Goal: Task Accomplishment & Management: Manage account settings

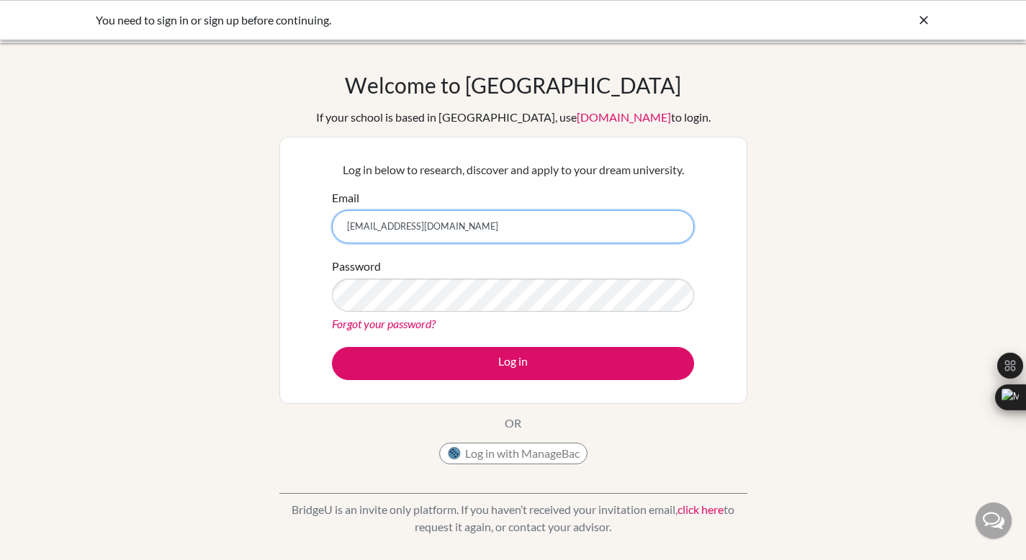
type input "[EMAIL_ADDRESS][DOMAIN_NAME]"
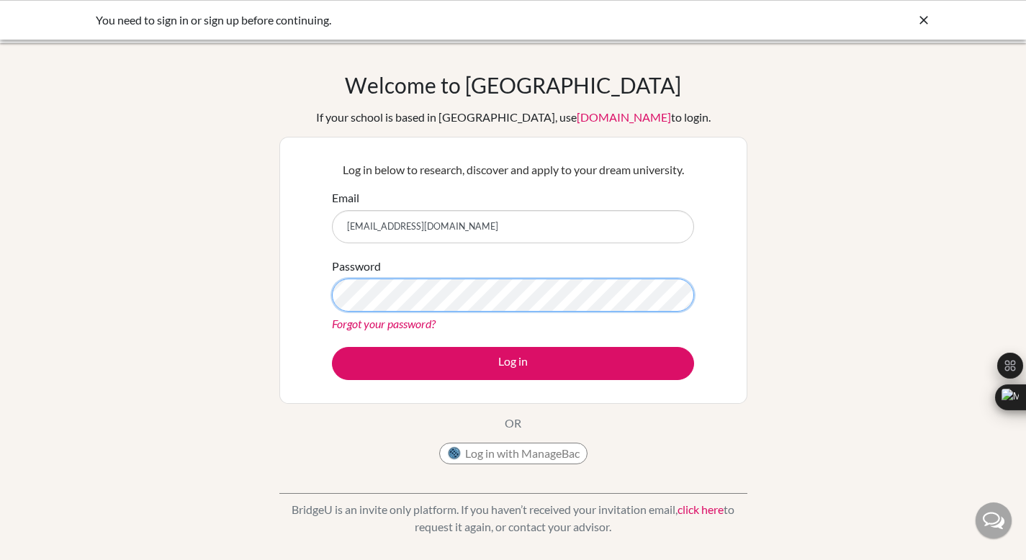
click at [332, 347] on button "Log in" at bounding box center [513, 363] width 362 height 33
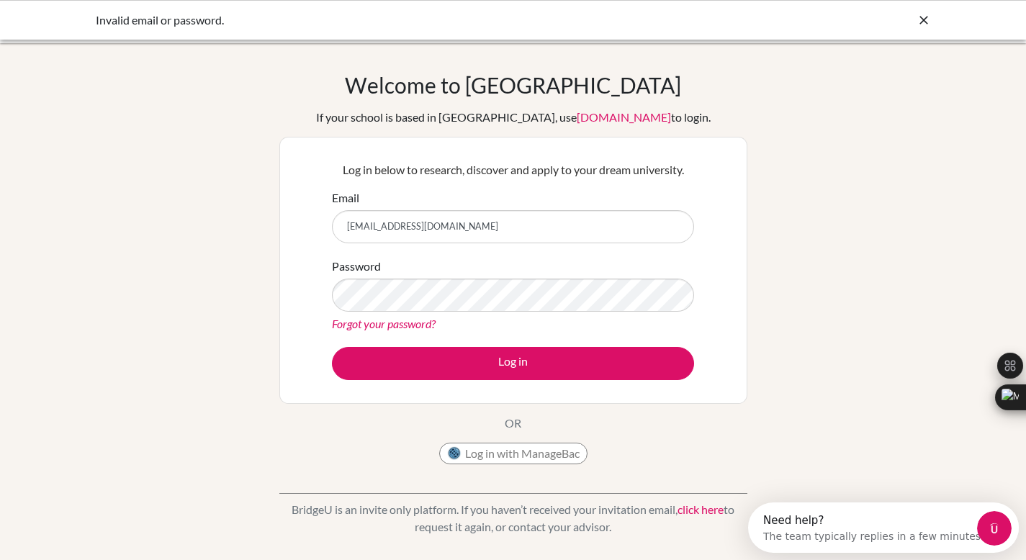
click at [332, 347] on button "Log in" at bounding box center [513, 363] width 362 height 33
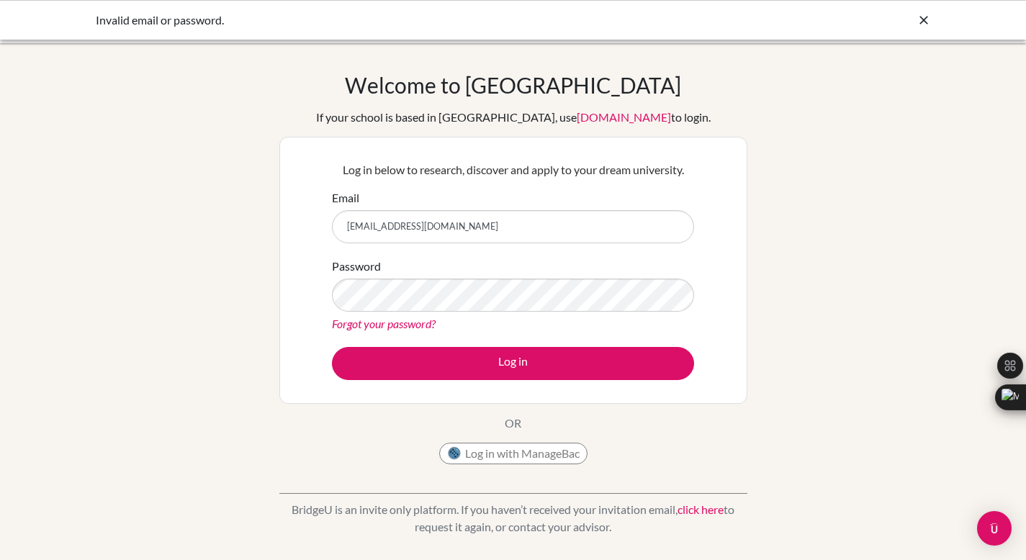
click at [411, 326] on link "Forgot your password?" at bounding box center [384, 324] width 104 height 14
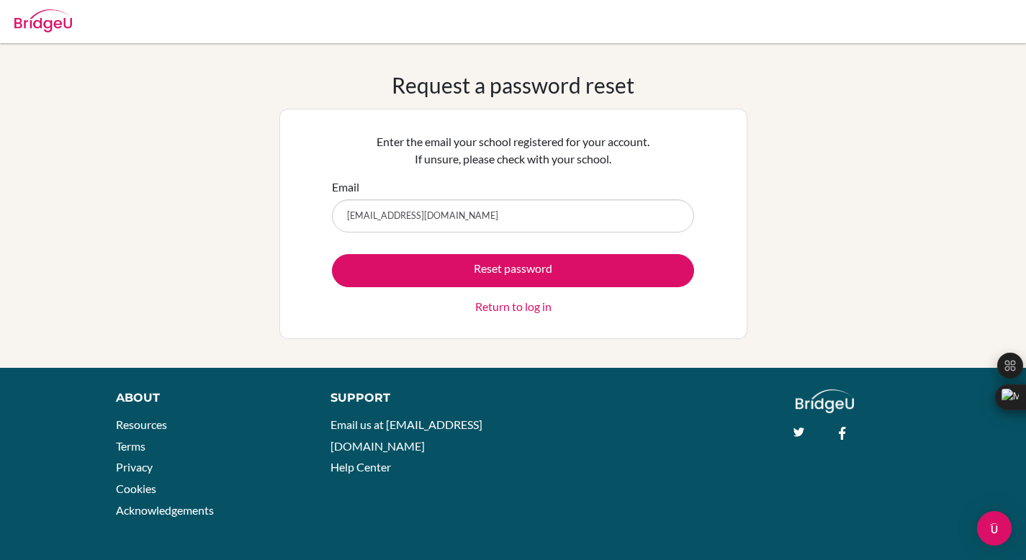
type input "[EMAIL_ADDRESS][DOMAIN_NAME]"
click at [332, 254] on button "Reset password" at bounding box center [513, 270] width 362 height 33
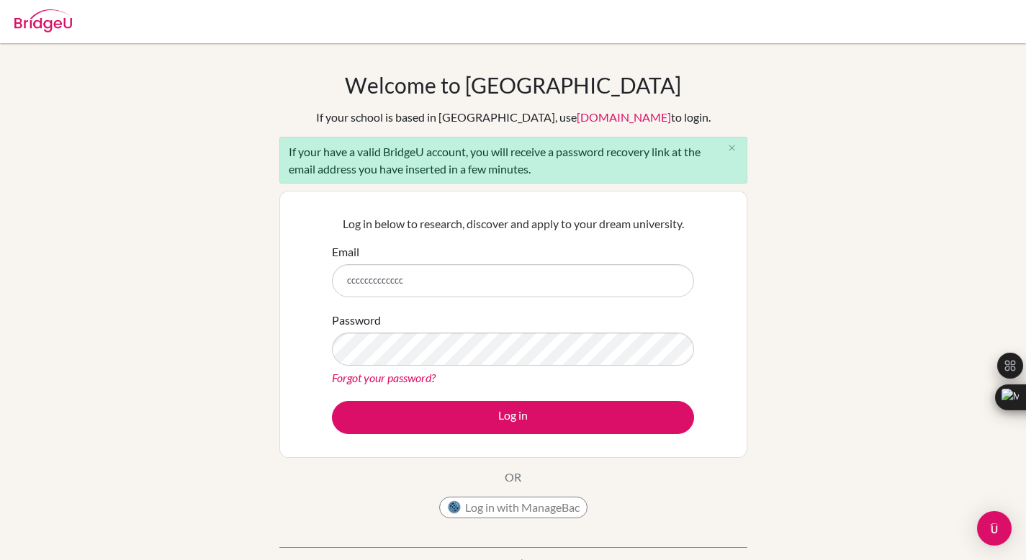
type input "cccccccccccccc"
type input "c"
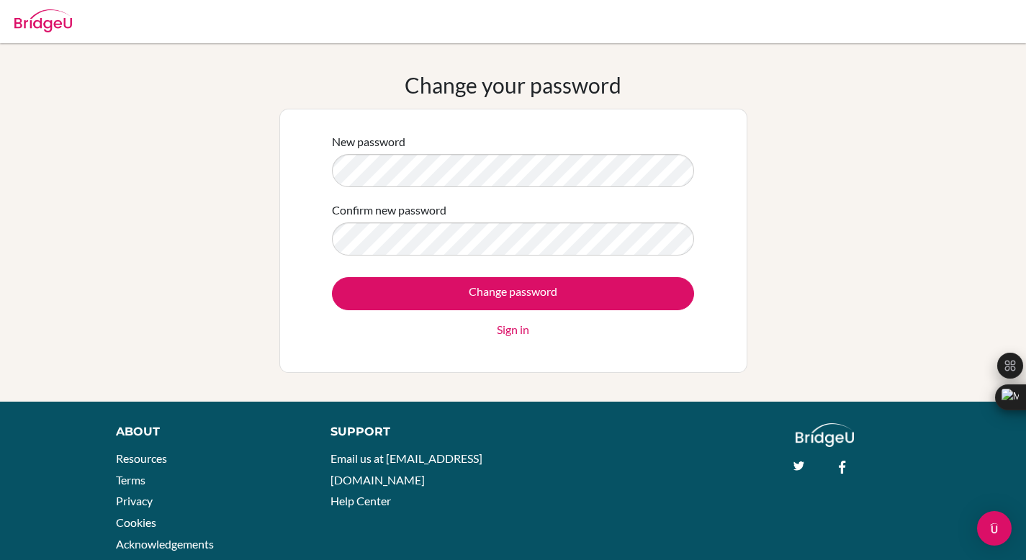
click at [574, 268] on form "New password Confirm new password Change password Sign in" at bounding box center [513, 235] width 362 height 205
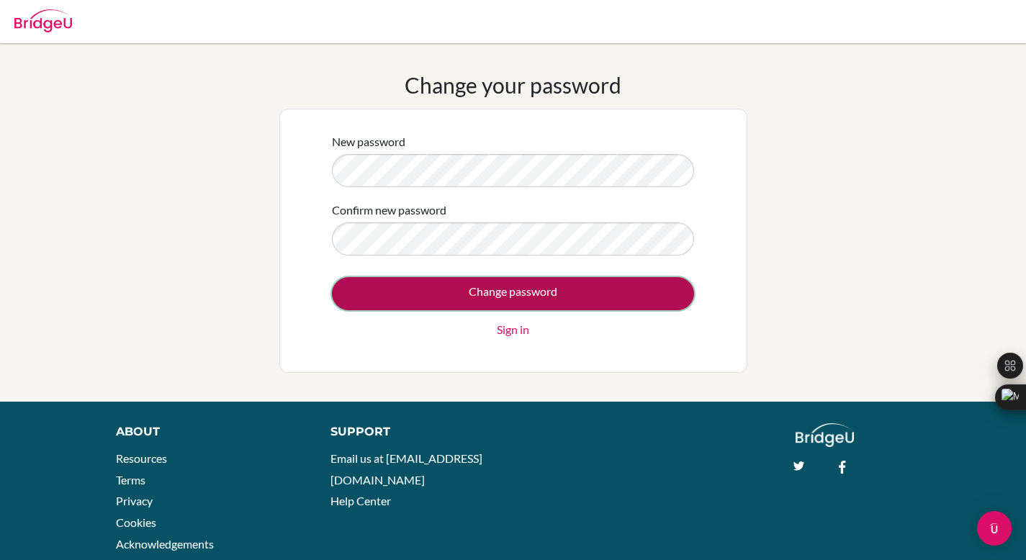
click at [564, 292] on input "Change password" at bounding box center [513, 293] width 362 height 33
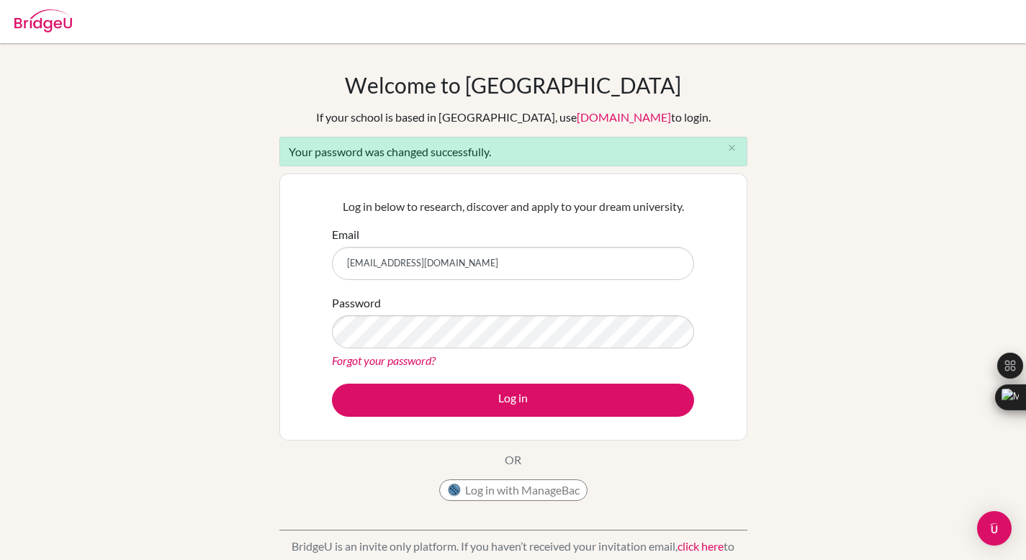
type input "[EMAIL_ADDRESS][DOMAIN_NAME]"
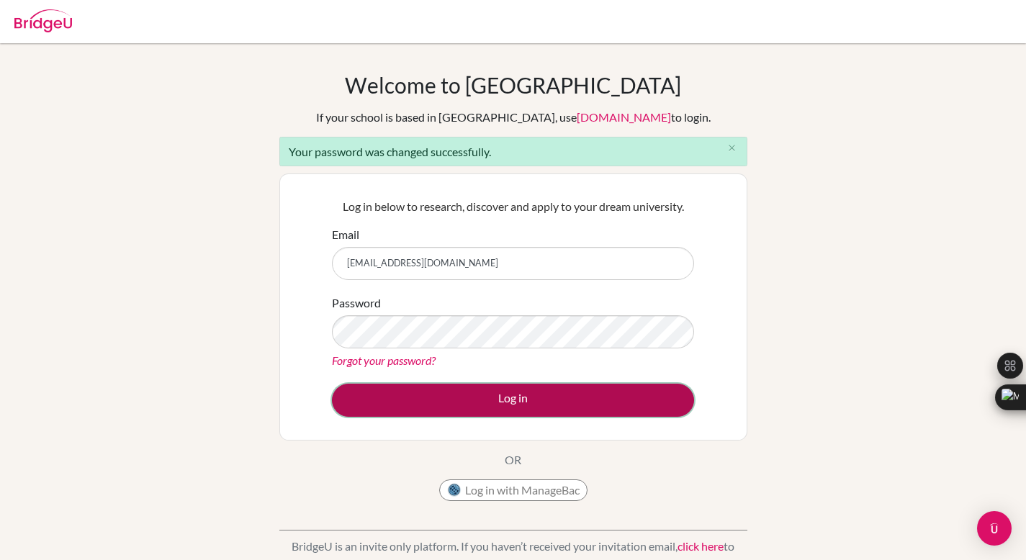
click at [453, 386] on button "Log in" at bounding box center [513, 400] width 362 height 33
